Goal: Task Accomplishment & Management: Manage account settings

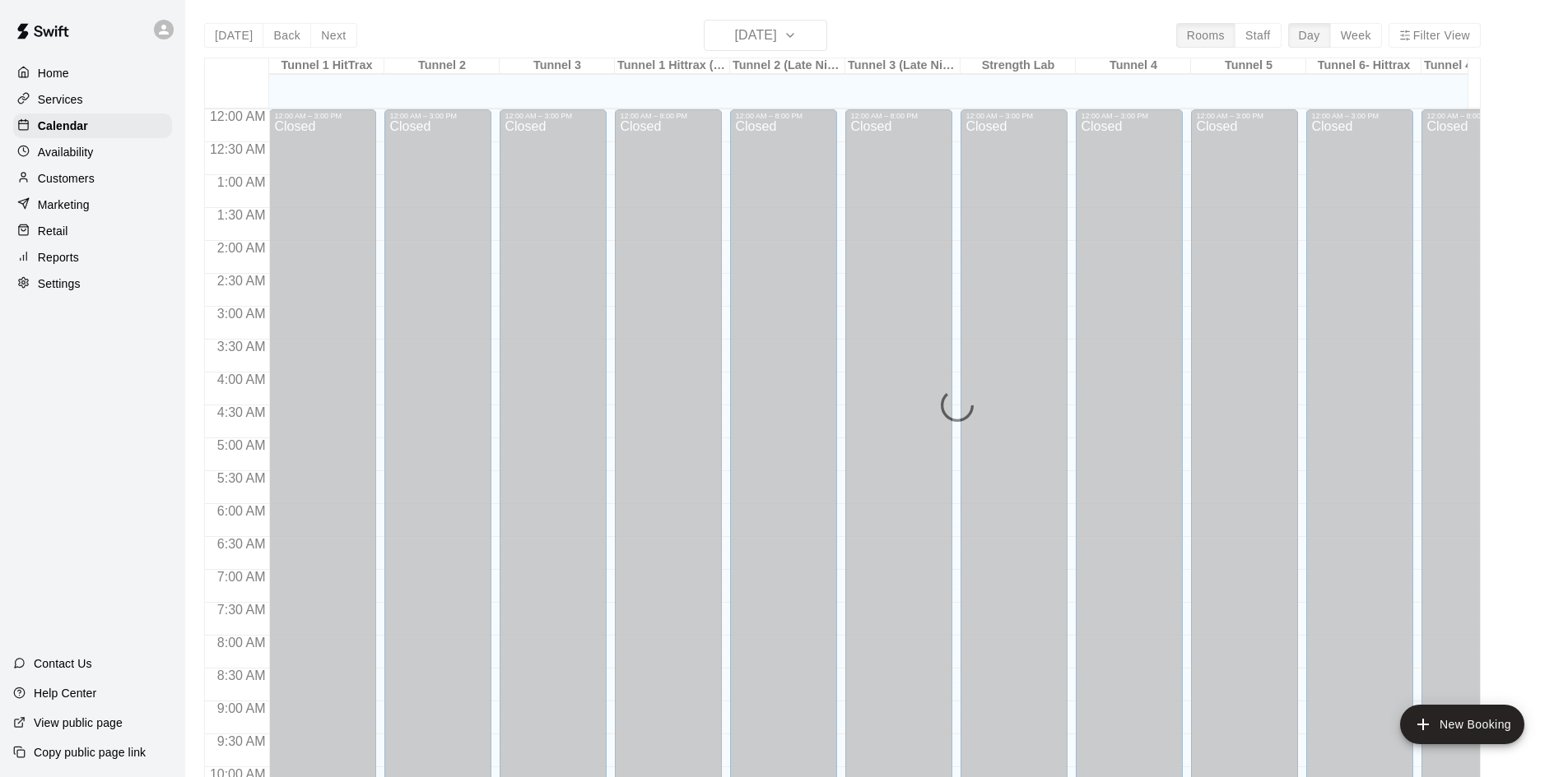
scroll to position [796, 0]
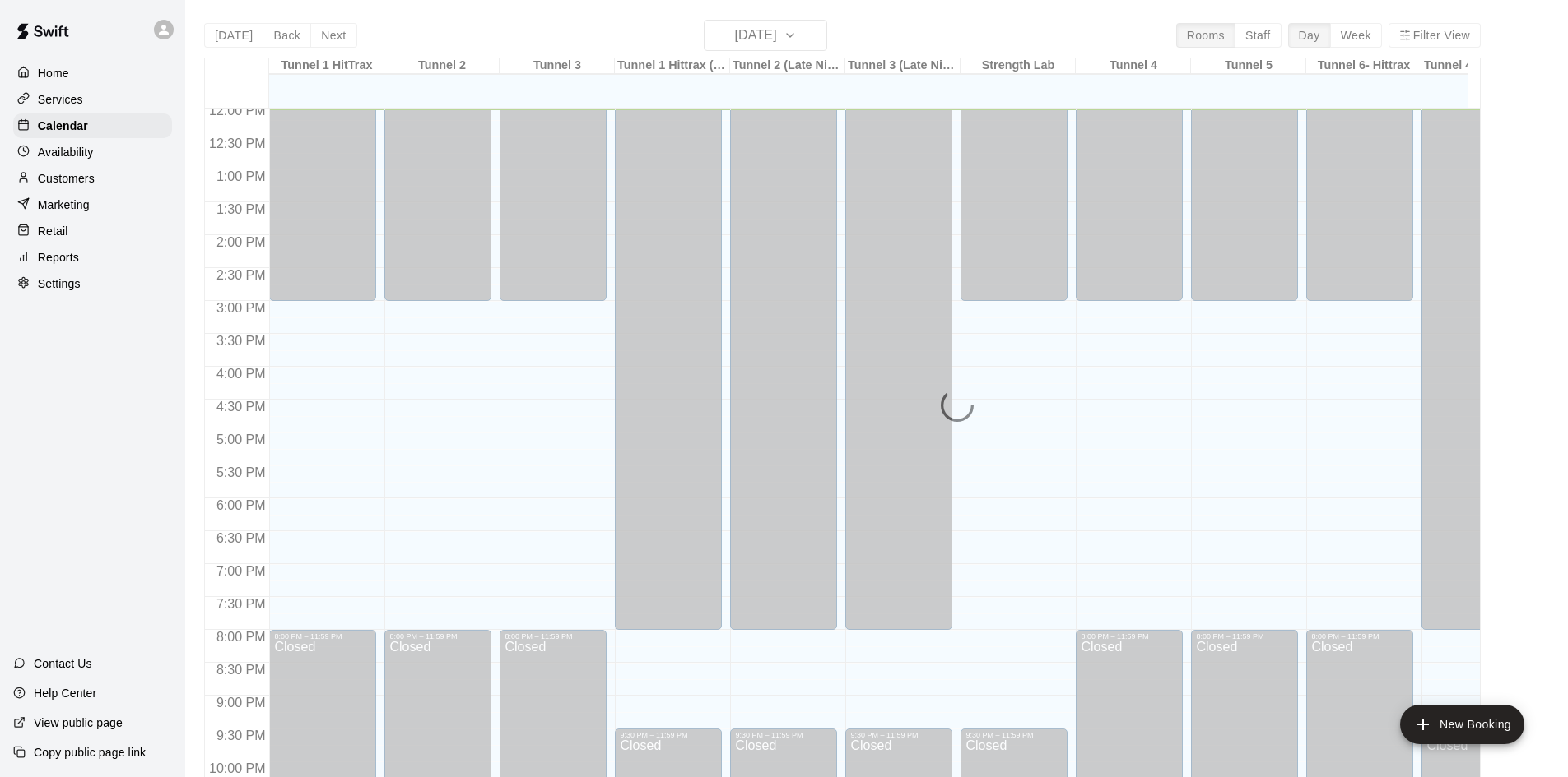
click at [51, 174] on p "Customers" at bounding box center [66, 178] width 57 height 16
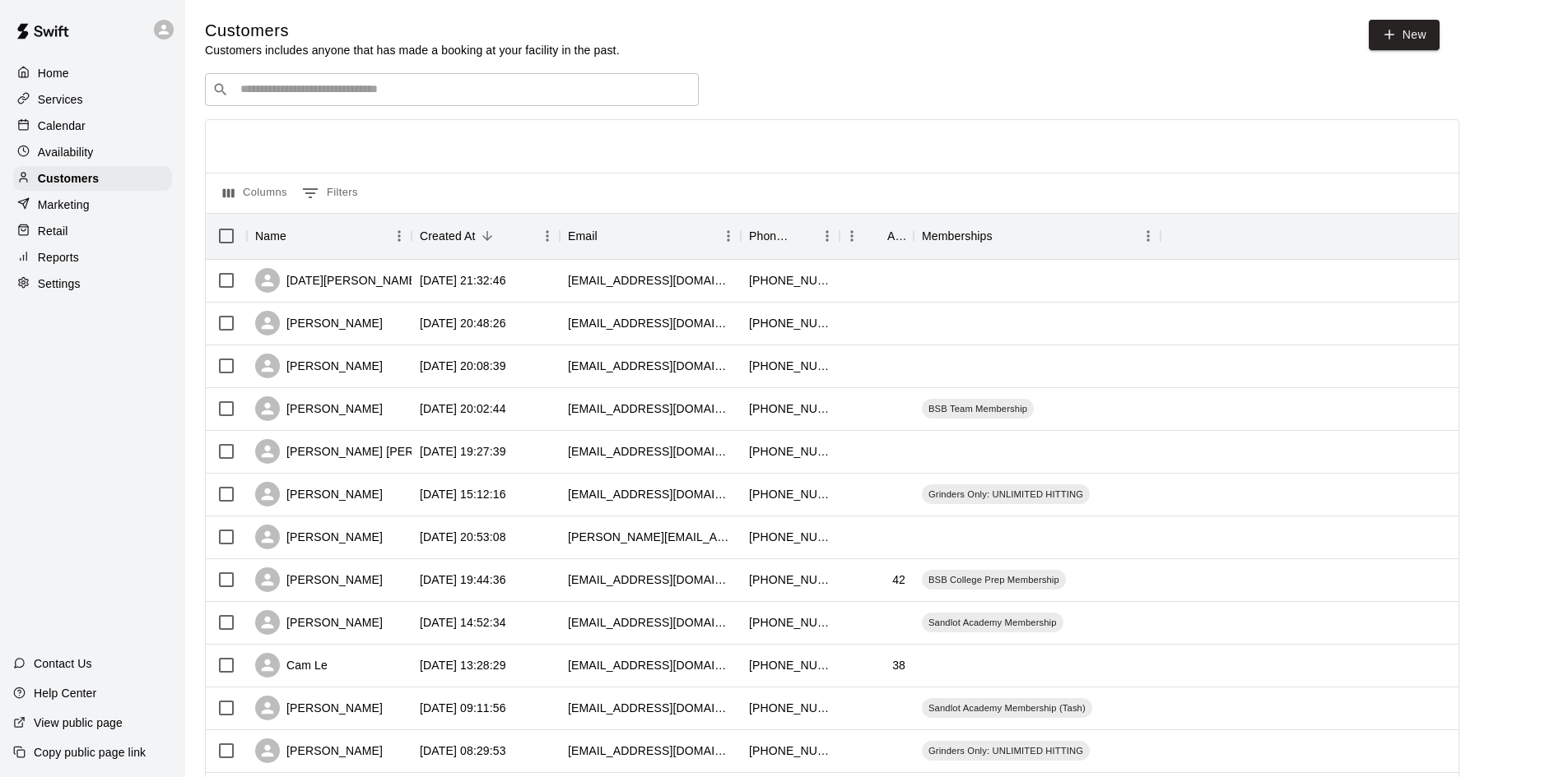
click at [328, 93] on input "Search customers by name or email" at bounding box center [463, 89] width 456 height 16
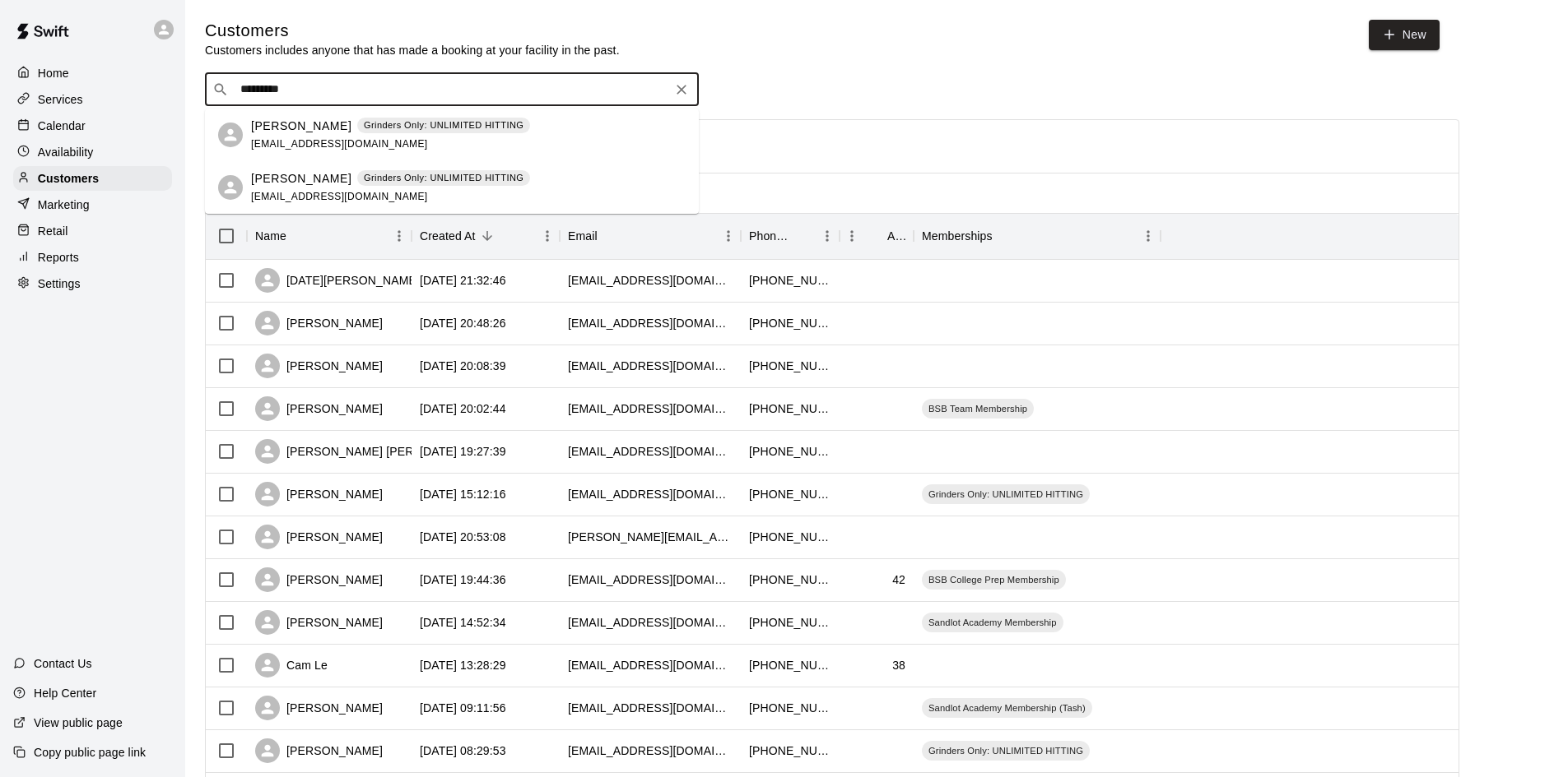
type input "**********"
click at [279, 138] on span "[EMAIL_ADDRESS][DOMAIN_NAME]" at bounding box center [339, 144] width 177 height 12
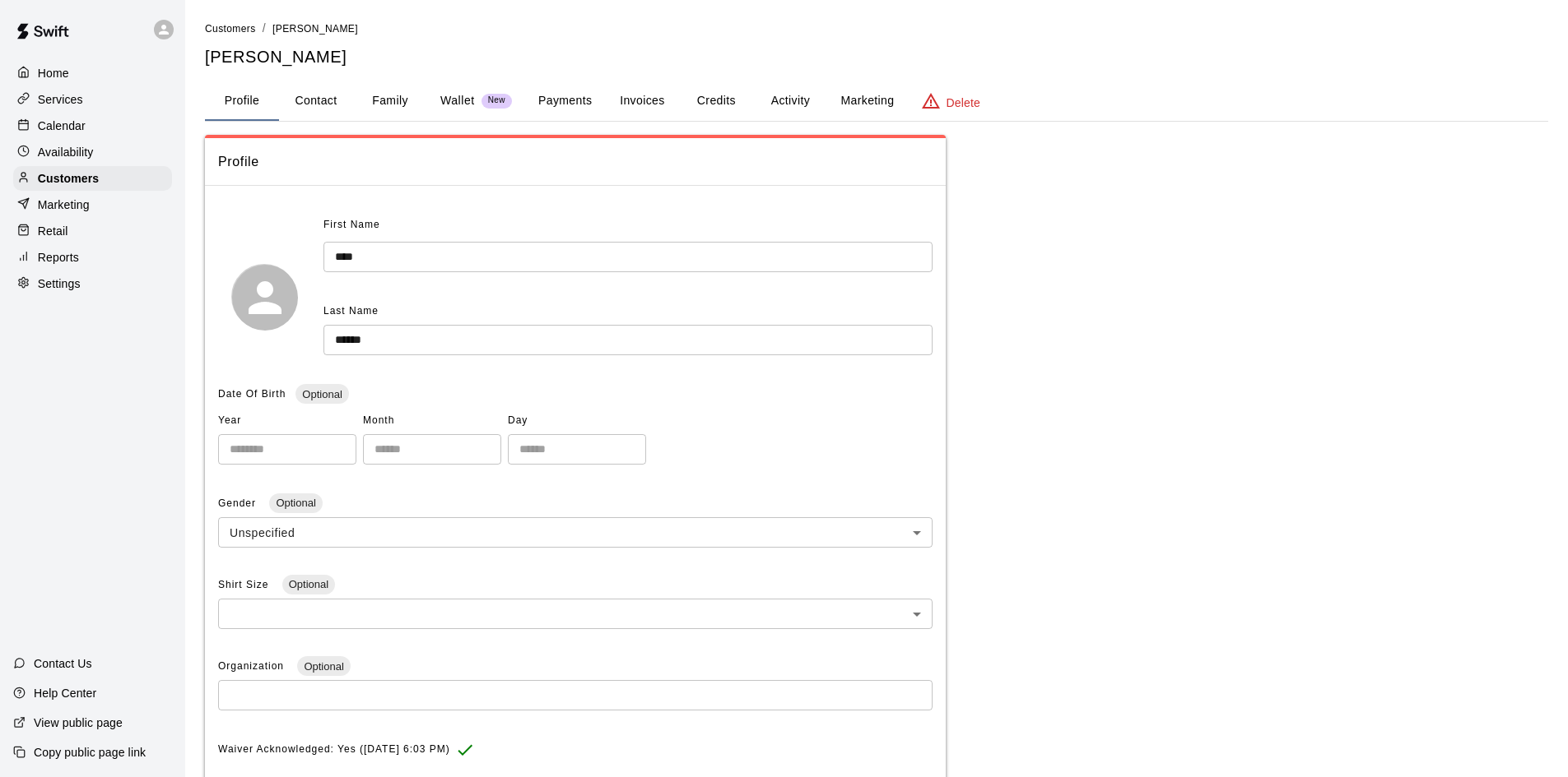
click at [789, 102] on button "Activity" at bounding box center [789, 101] width 74 height 40
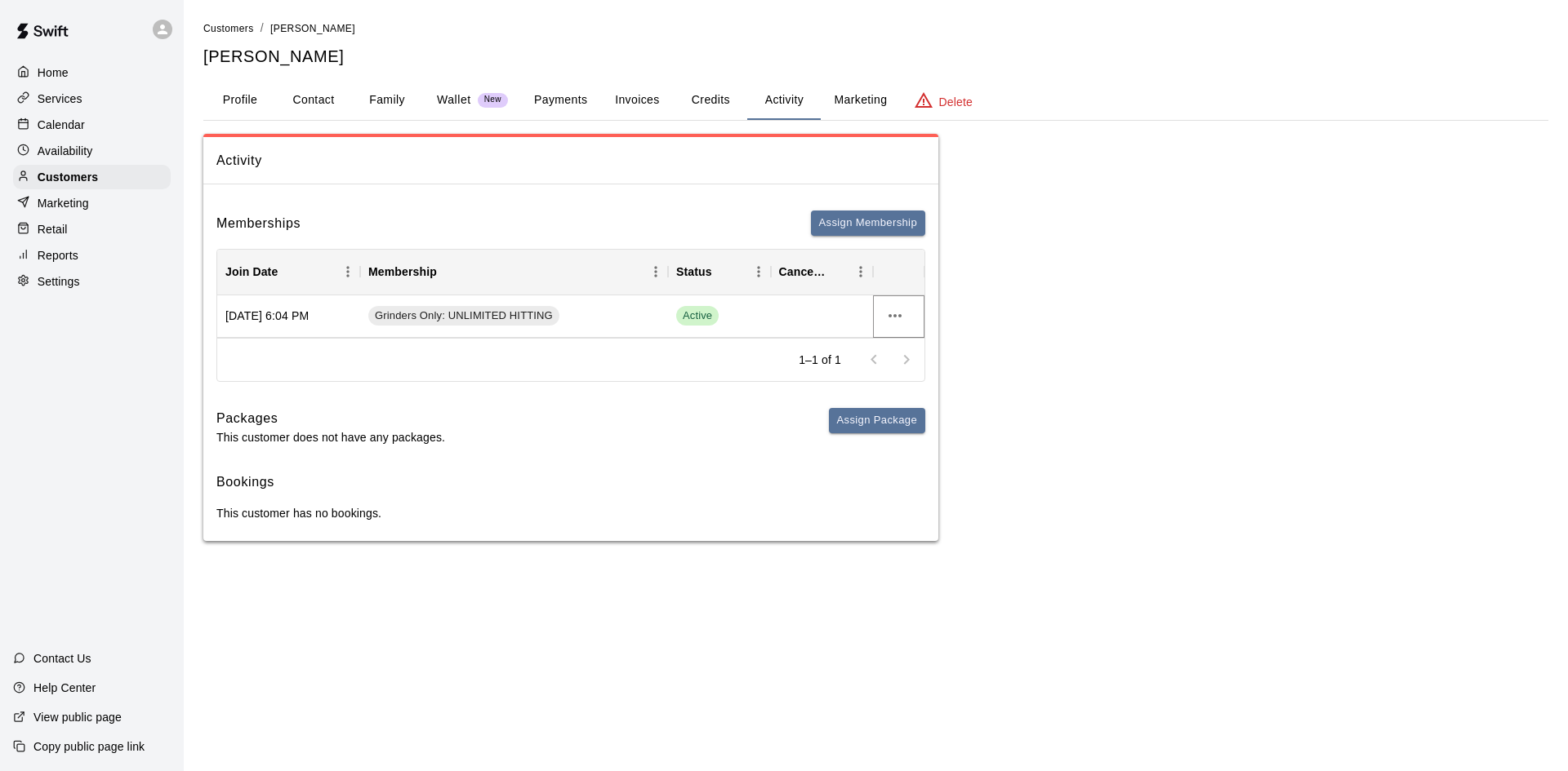
click at [888, 314] on icon "more actions" at bounding box center [894, 315] width 19 height 19
click at [927, 377] on li "Cancel" at bounding box center [926, 377] width 92 height 27
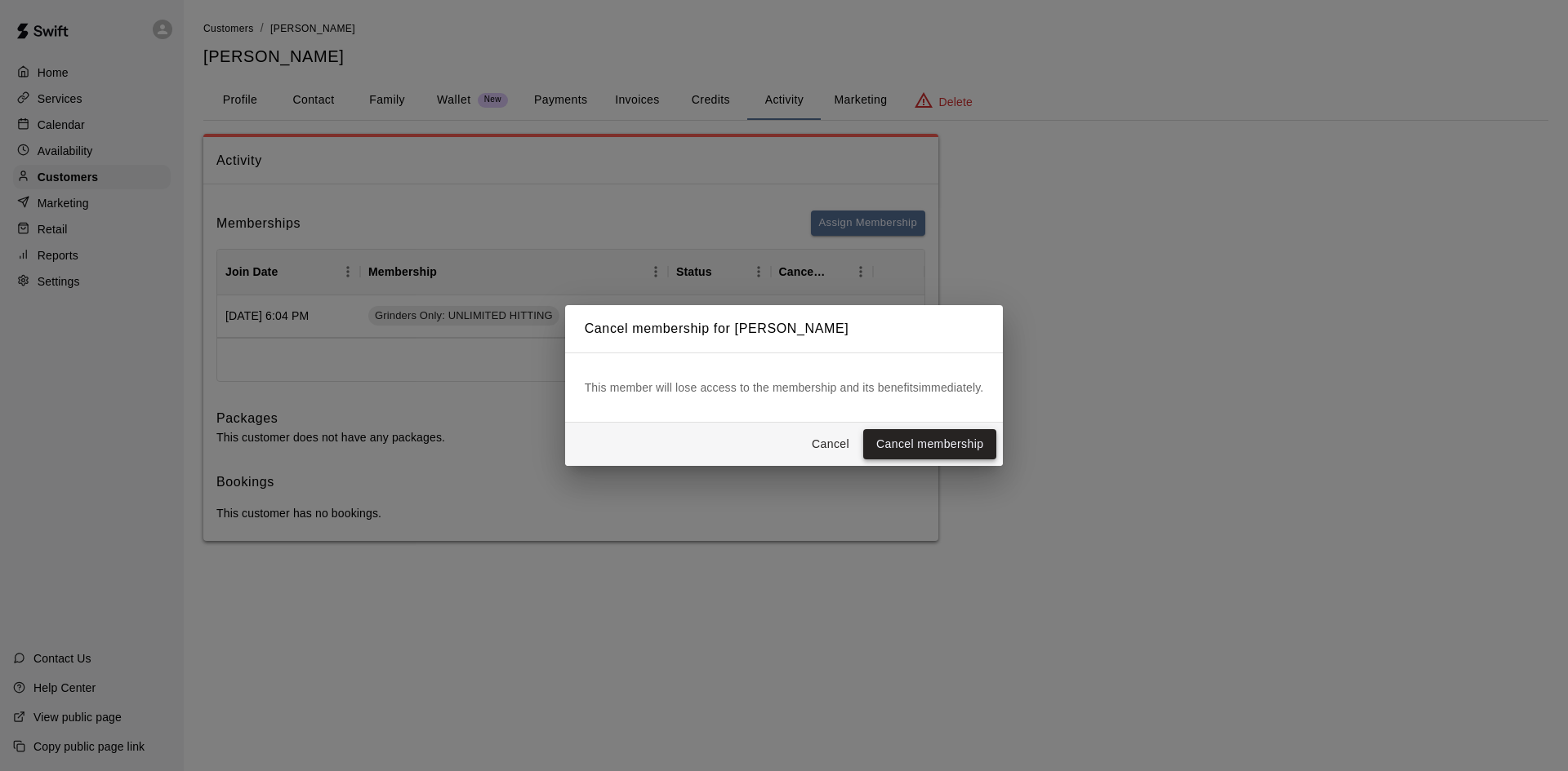
click at [923, 448] on button "Cancel membership" at bounding box center [930, 445] width 133 height 30
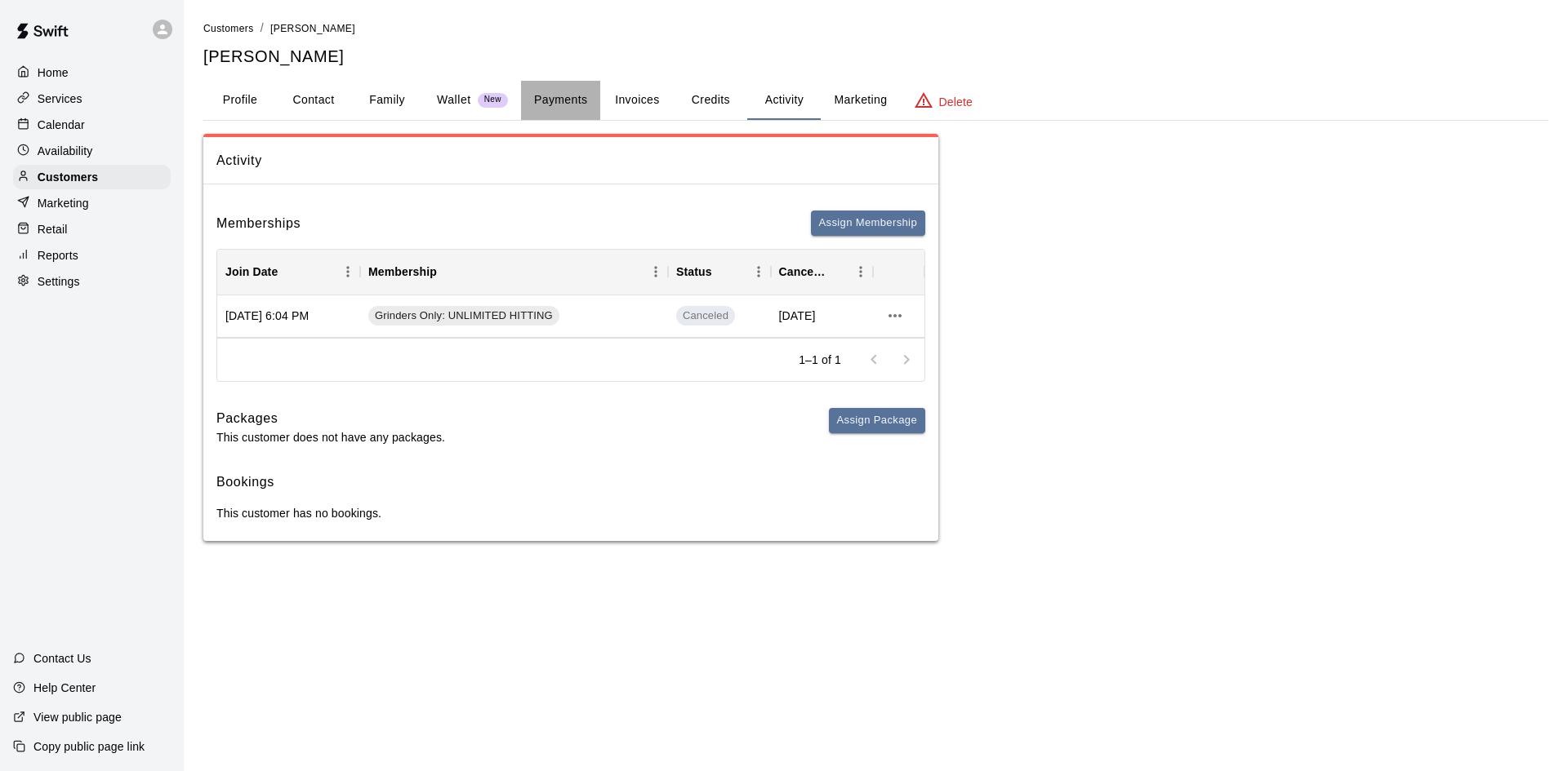
click at [567, 90] on button "Payments" at bounding box center [561, 100] width 79 height 40
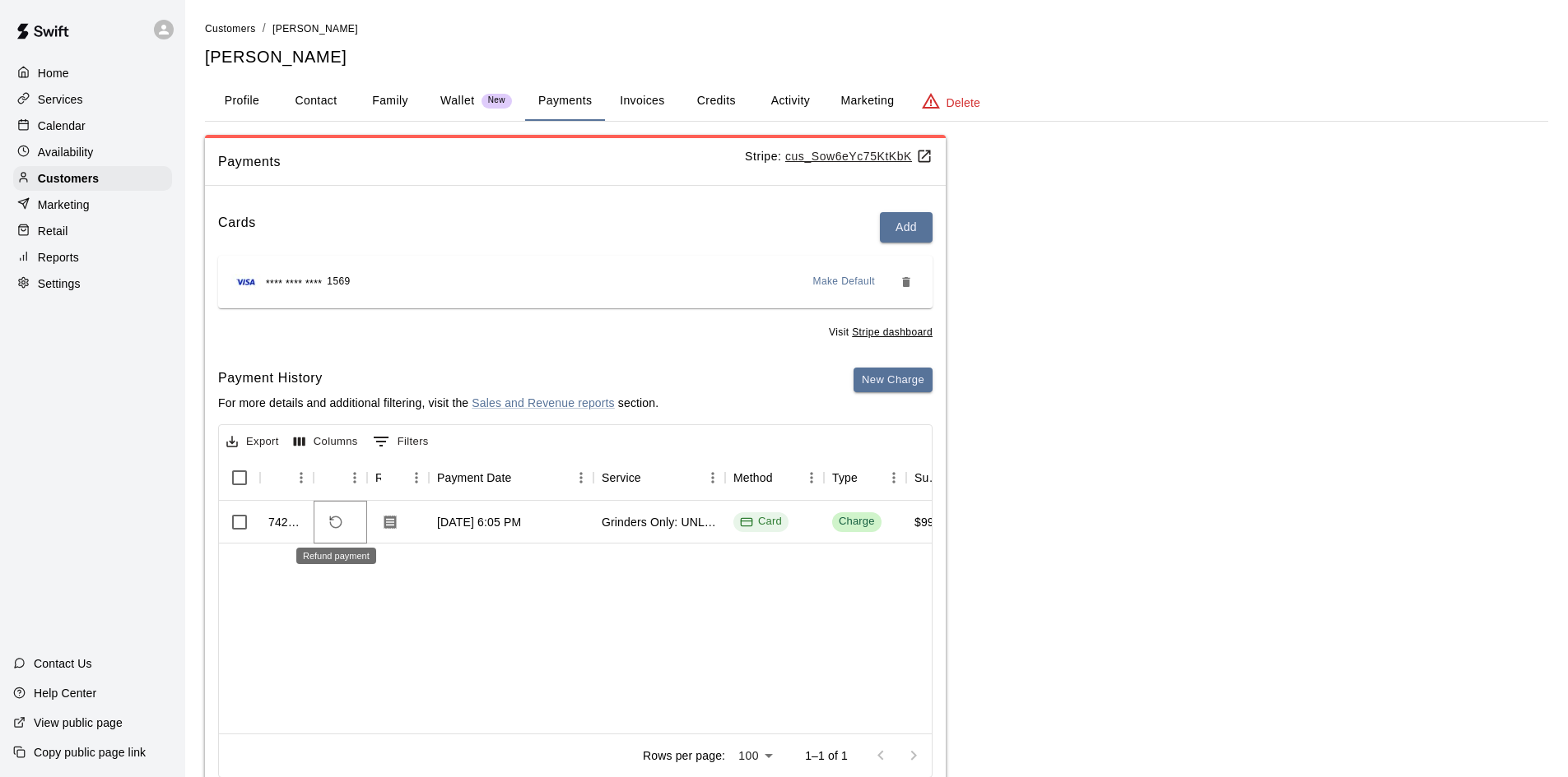
click at [333, 518] on icon "Refund payment" at bounding box center [336, 521] width 14 height 14
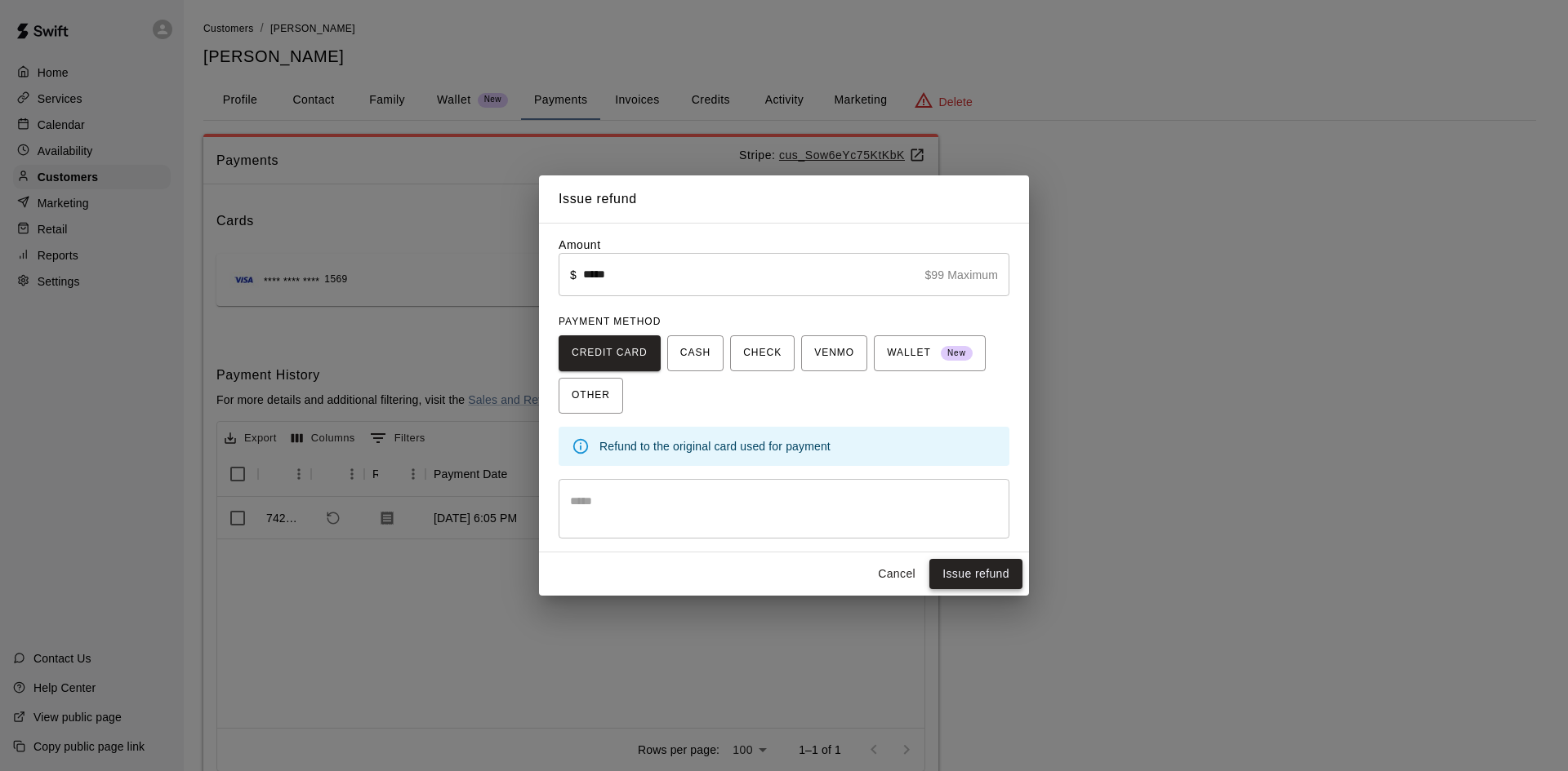
click at [985, 576] on button "Issue refund" at bounding box center [975, 575] width 93 height 30
